Goal: Information Seeking & Learning: Find specific fact

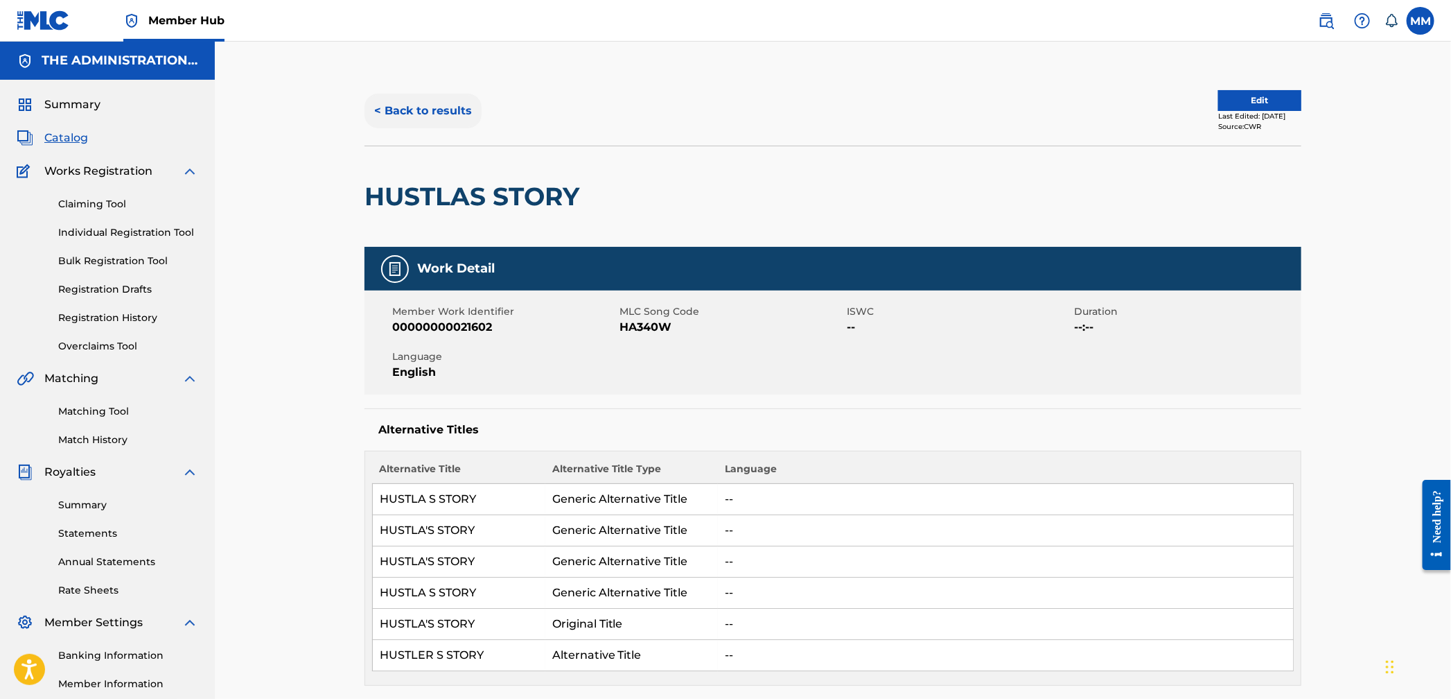
click at [421, 109] on button "< Back to results" at bounding box center [423, 111] width 117 height 35
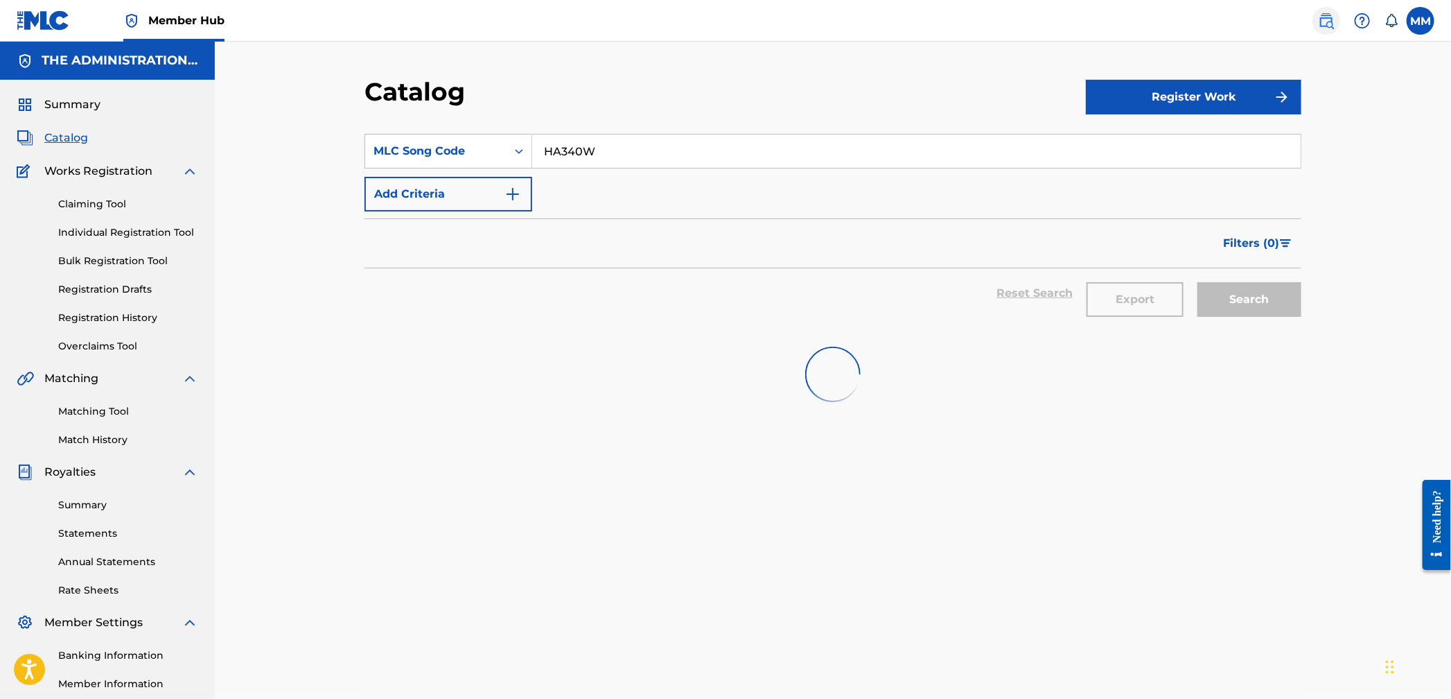
click at [1316, 24] on link at bounding box center [1327, 21] width 28 height 28
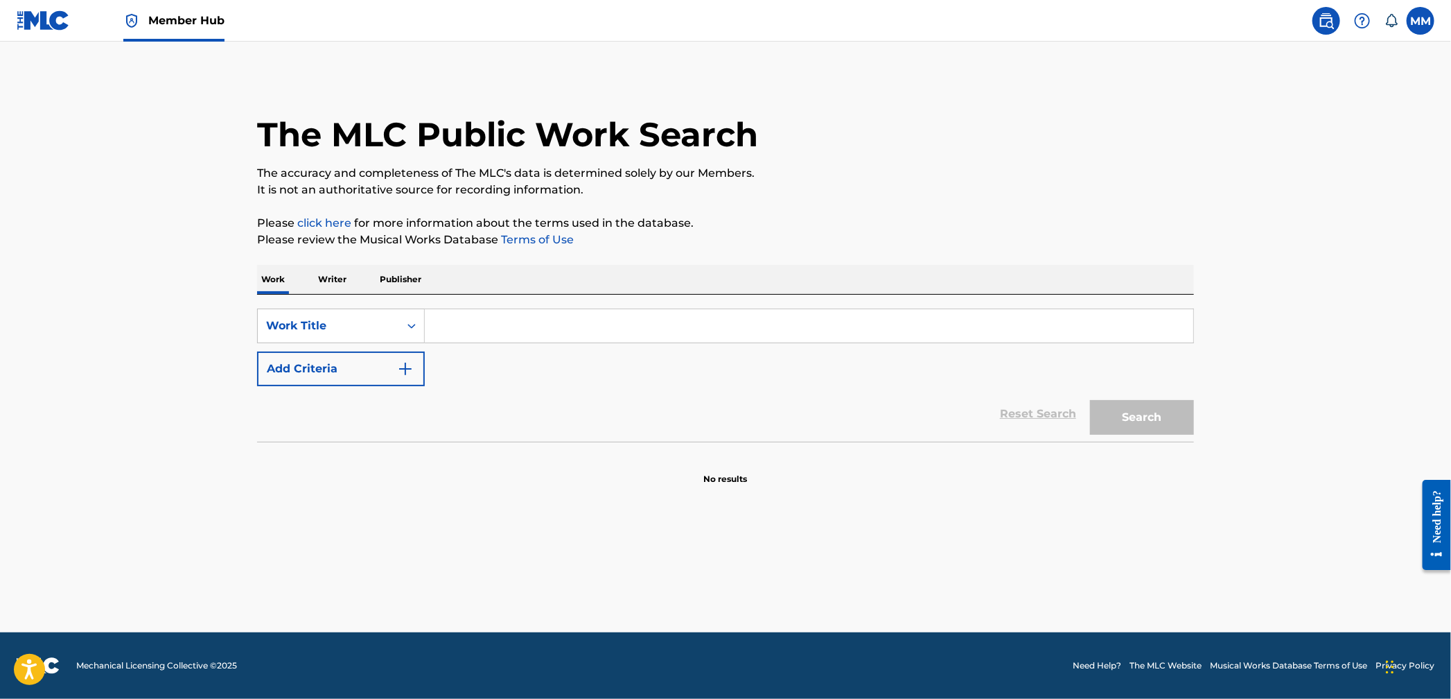
click at [444, 332] on input "Search Form" at bounding box center [809, 325] width 769 height 33
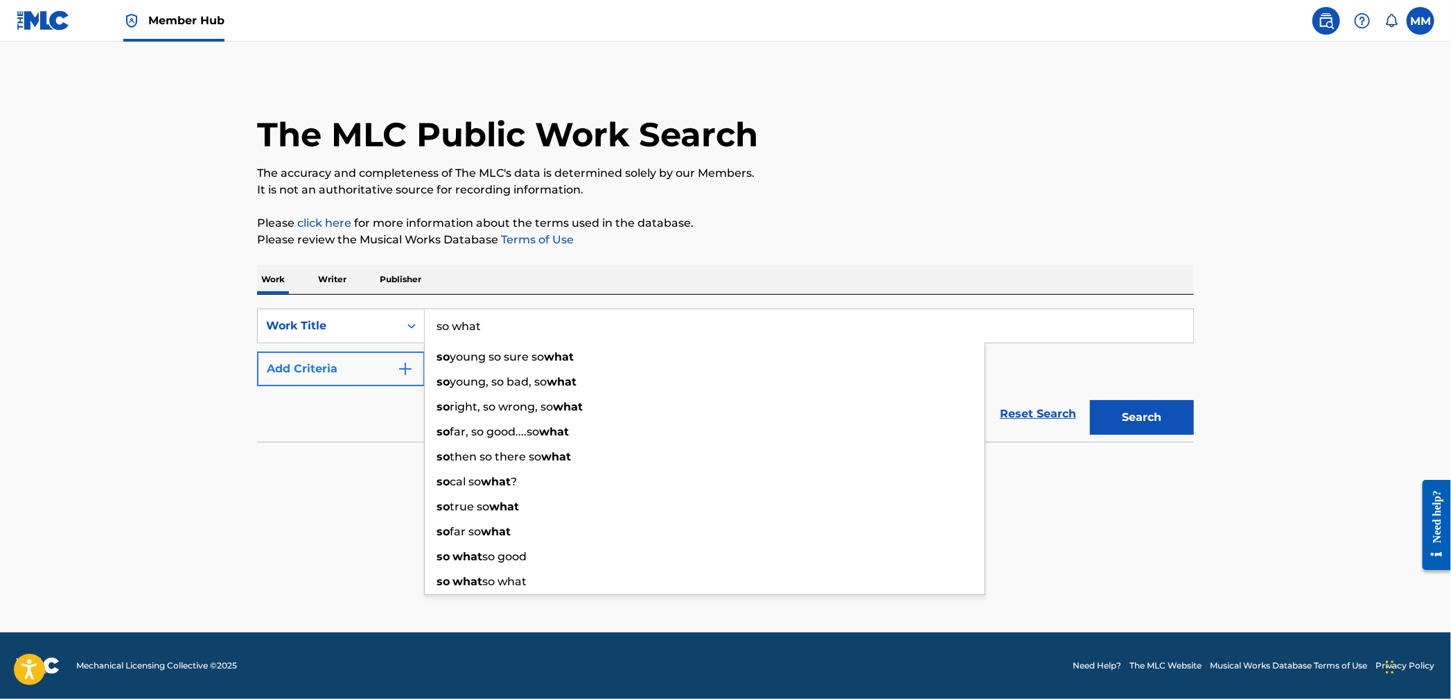
type input "so what"
click at [332, 376] on button "Add Criteria" at bounding box center [341, 368] width 168 height 35
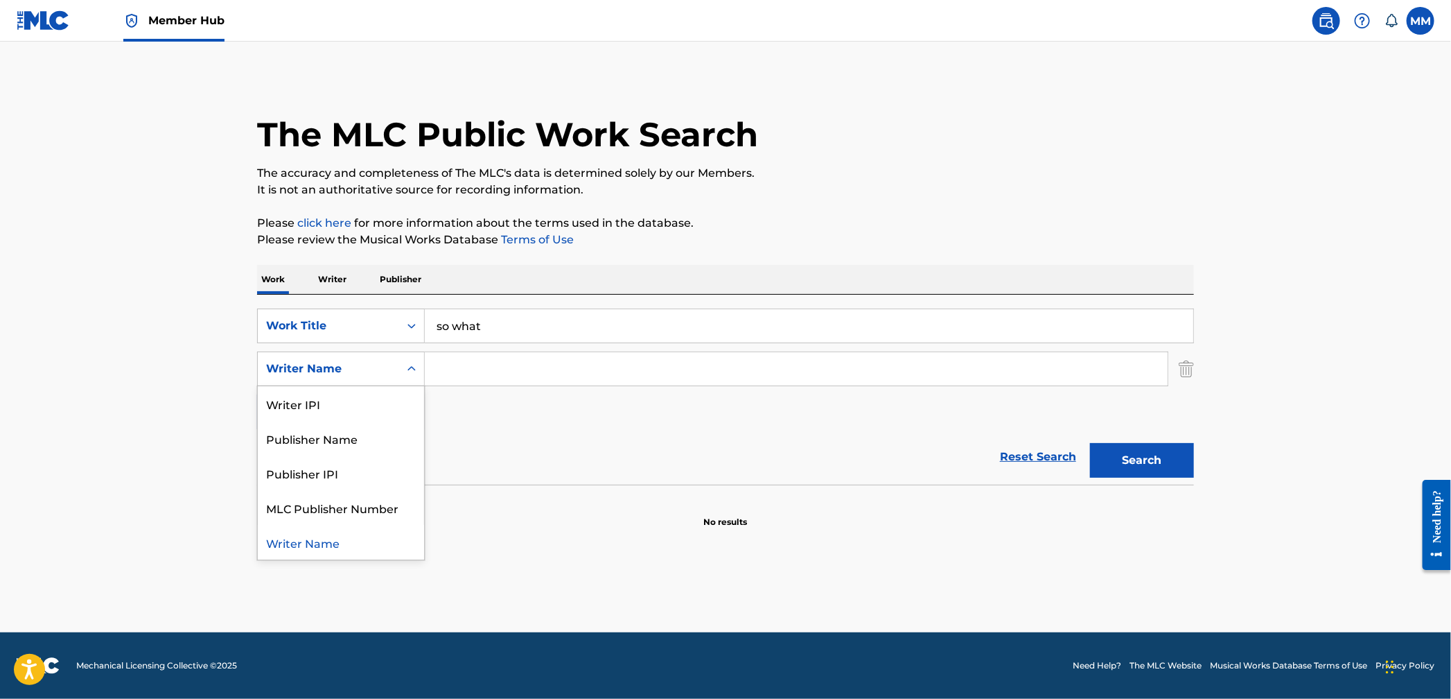
click at [337, 381] on div "Writer Name" at bounding box center [328, 369] width 141 height 26
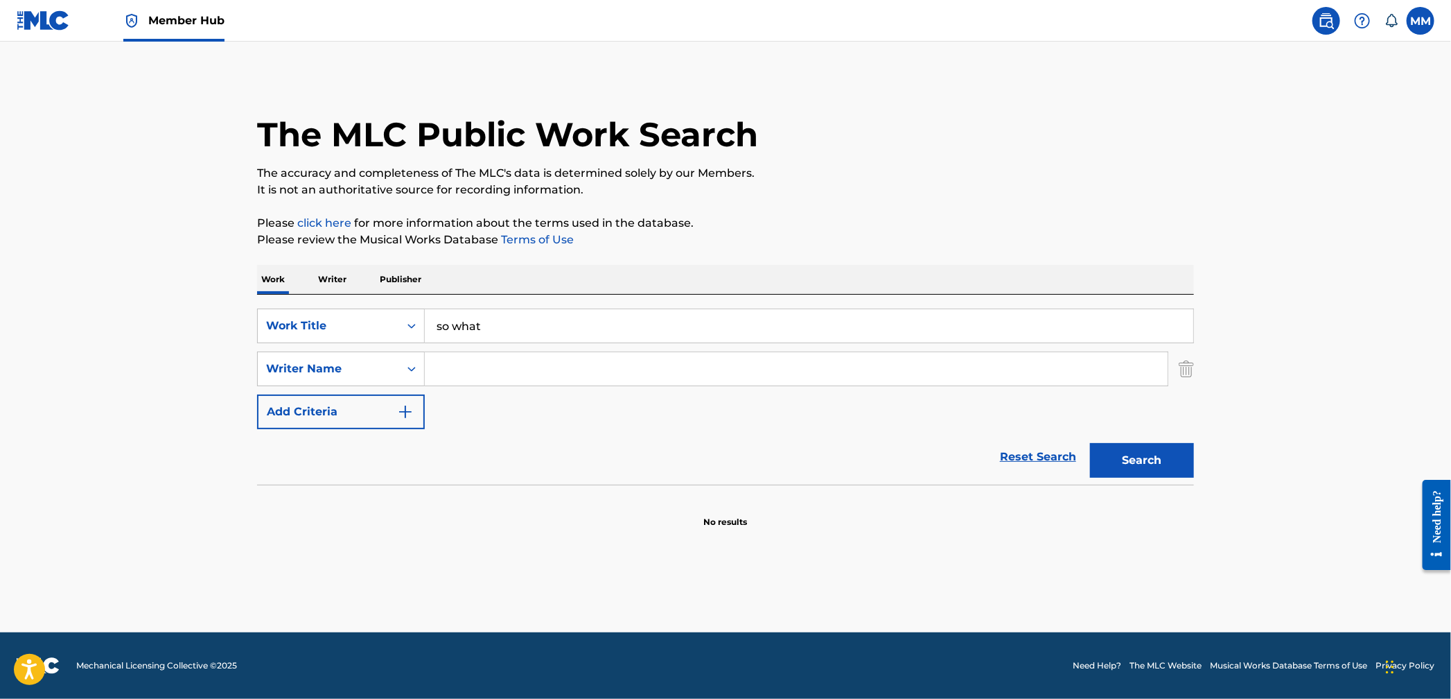
click at [496, 363] on input "Search Form" at bounding box center [796, 368] width 743 height 33
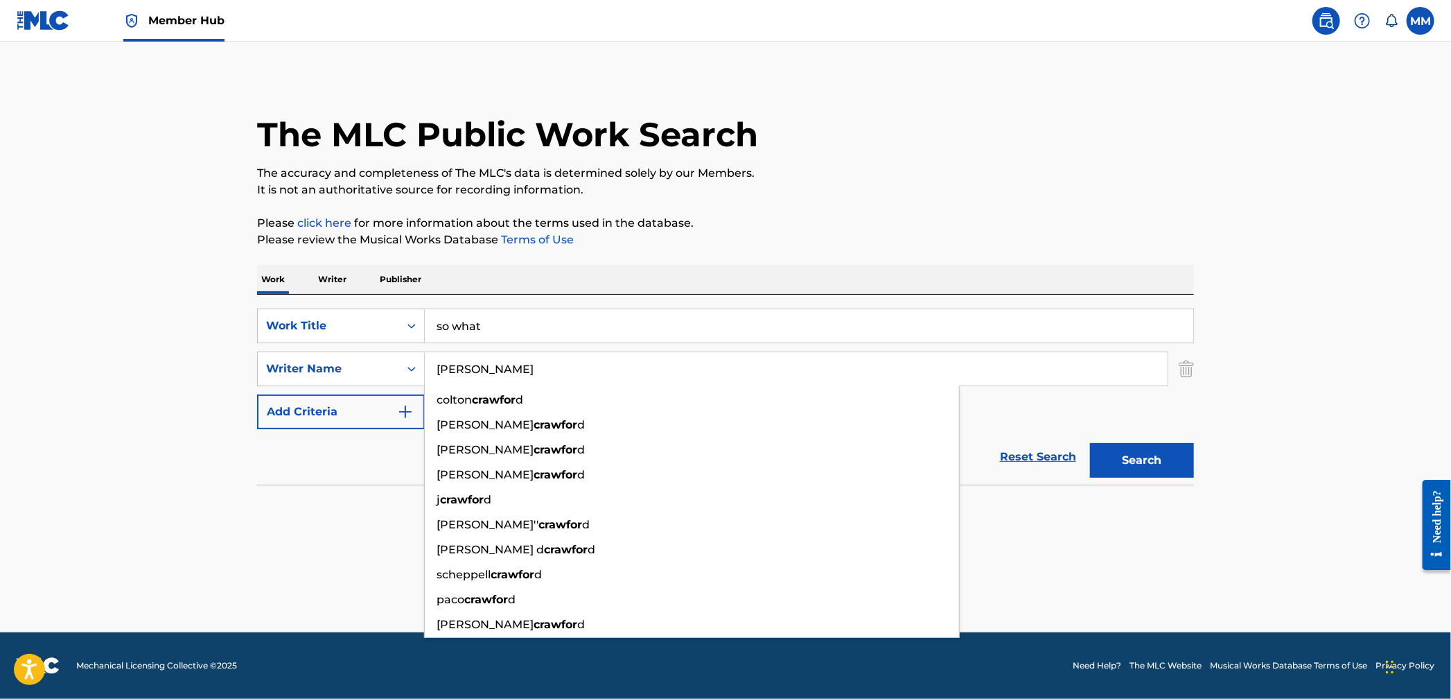
type input "[PERSON_NAME]"
click at [1090, 443] on button "Search" at bounding box center [1142, 460] width 104 height 35
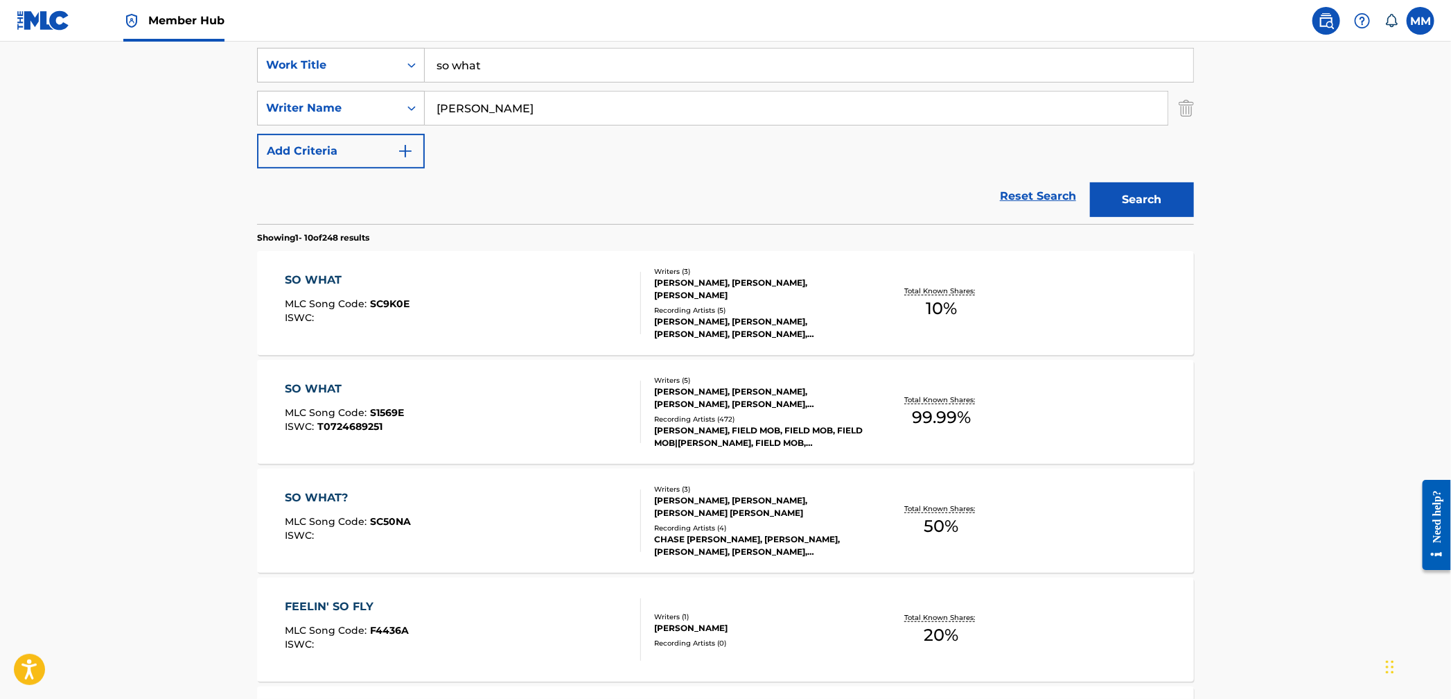
scroll to position [274, 0]
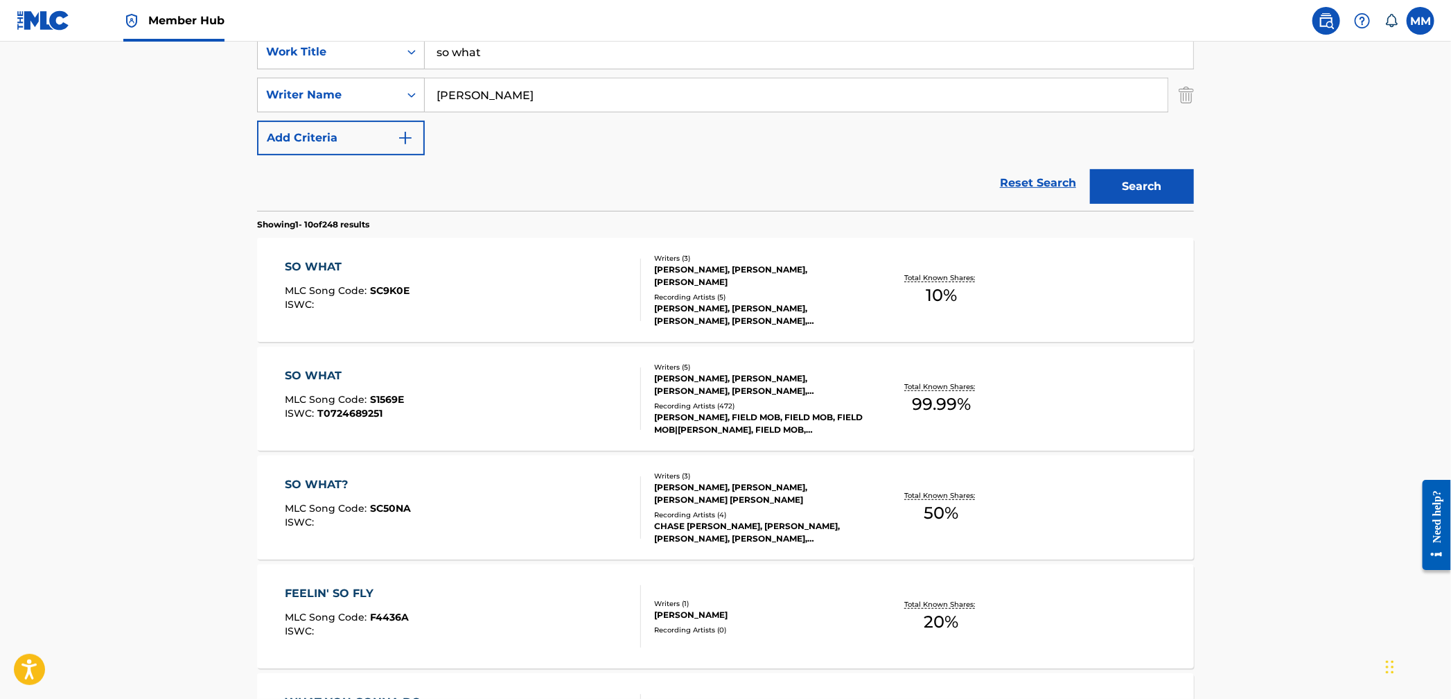
click at [493, 383] on div "SO WHAT MLC Song Code : S1569E ISWC : T0724689251" at bounding box center [464, 398] width 356 height 62
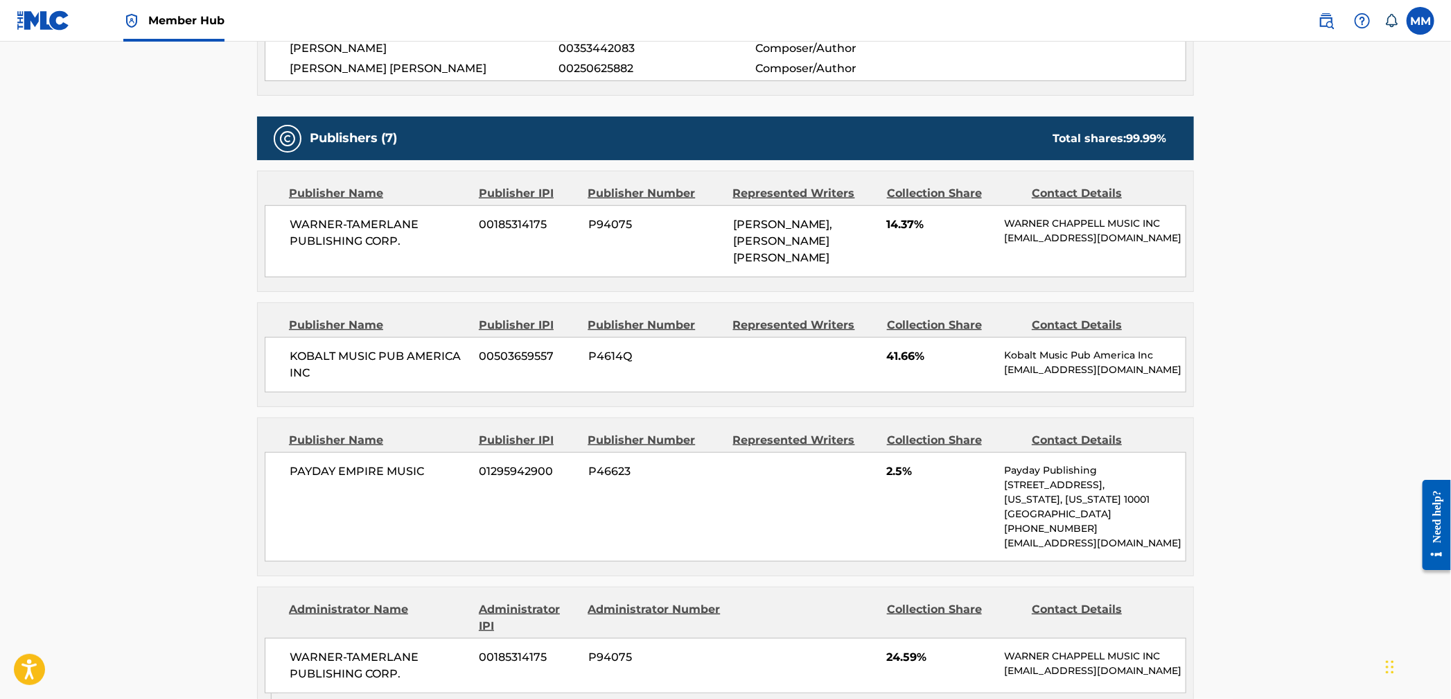
scroll to position [598, 0]
